Goal: Task Accomplishment & Management: Manage account settings

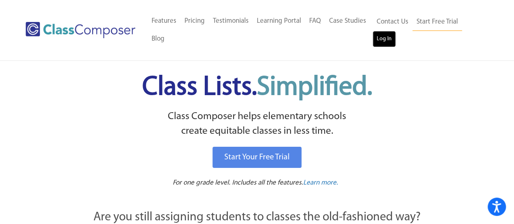
click at [387, 39] on link "Log In" at bounding box center [384, 39] width 23 height 16
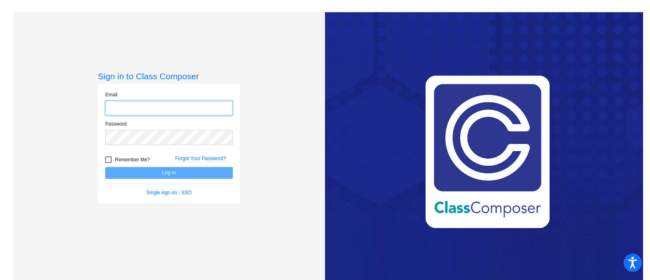
type input "[PERSON_NAME][EMAIL_ADDRESS][DOMAIN_NAME]"
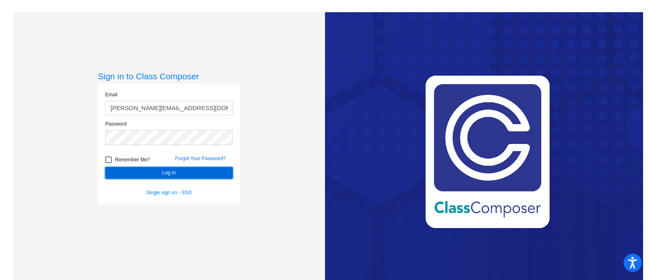
click at [164, 177] on button "Log In" at bounding box center [169, 173] width 128 height 12
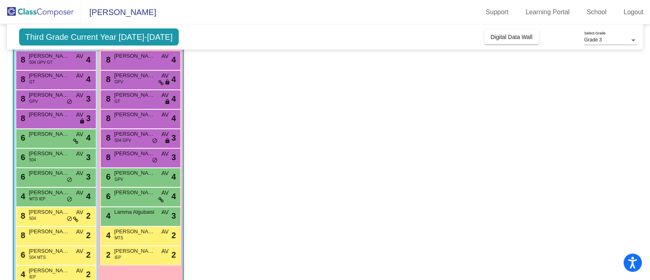
scroll to position [88, 0]
